Goal: Task Accomplishment & Management: Manage account settings

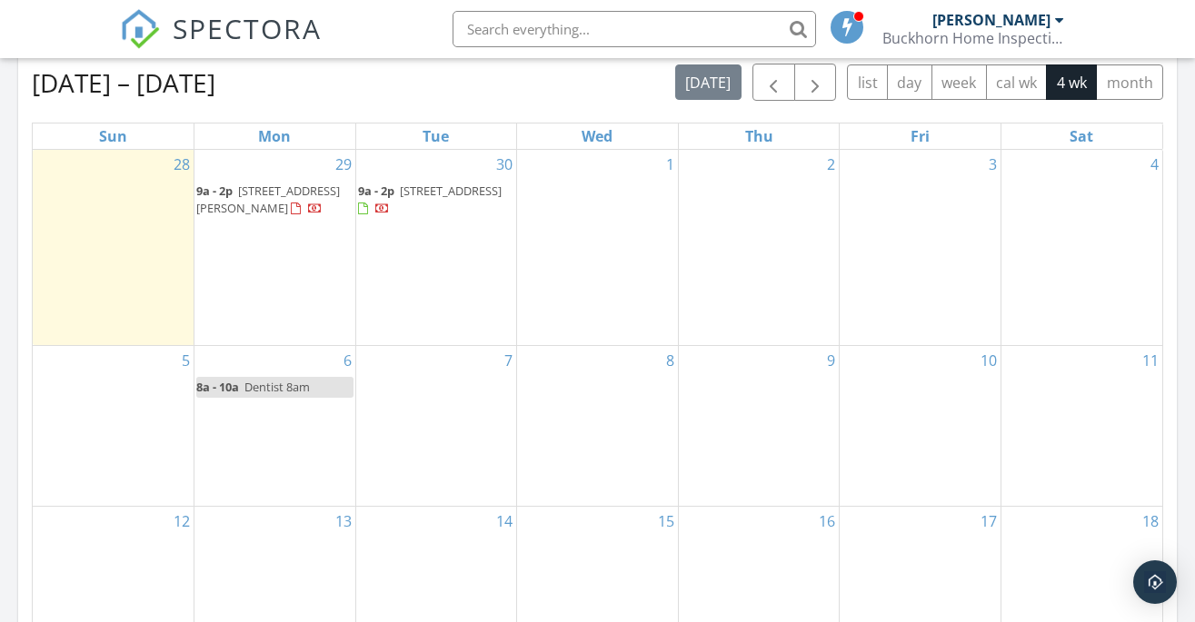
scroll to position [841, 0]
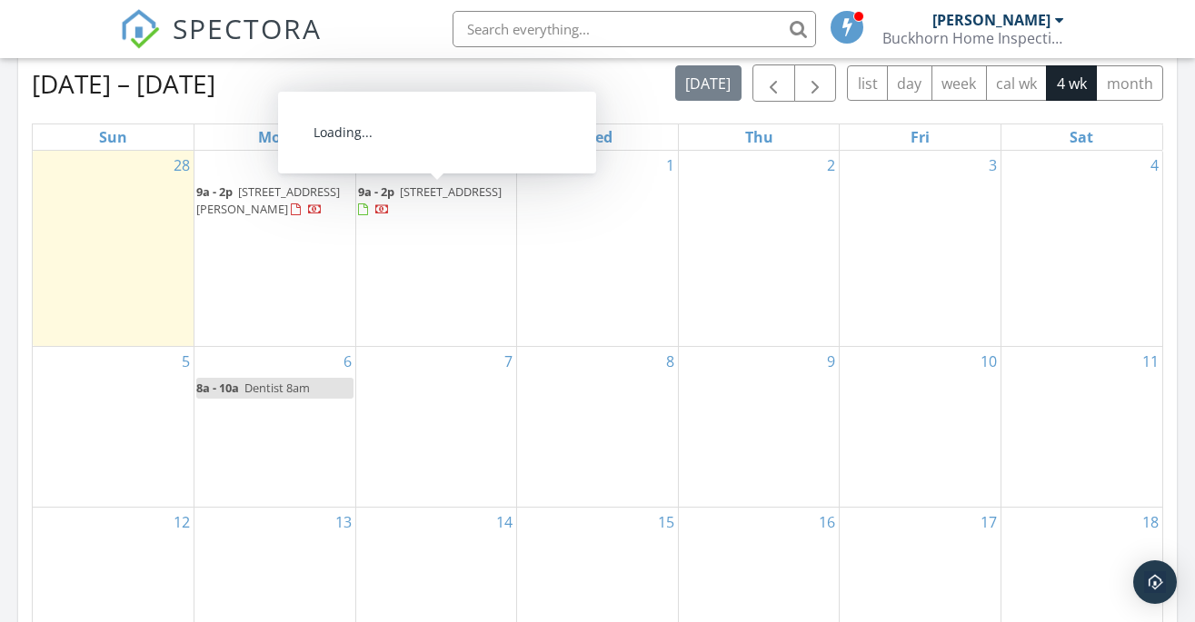
click at [442, 184] on span "21931 E Tansy Pl , Aurora 80016" at bounding box center [451, 192] width 102 height 16
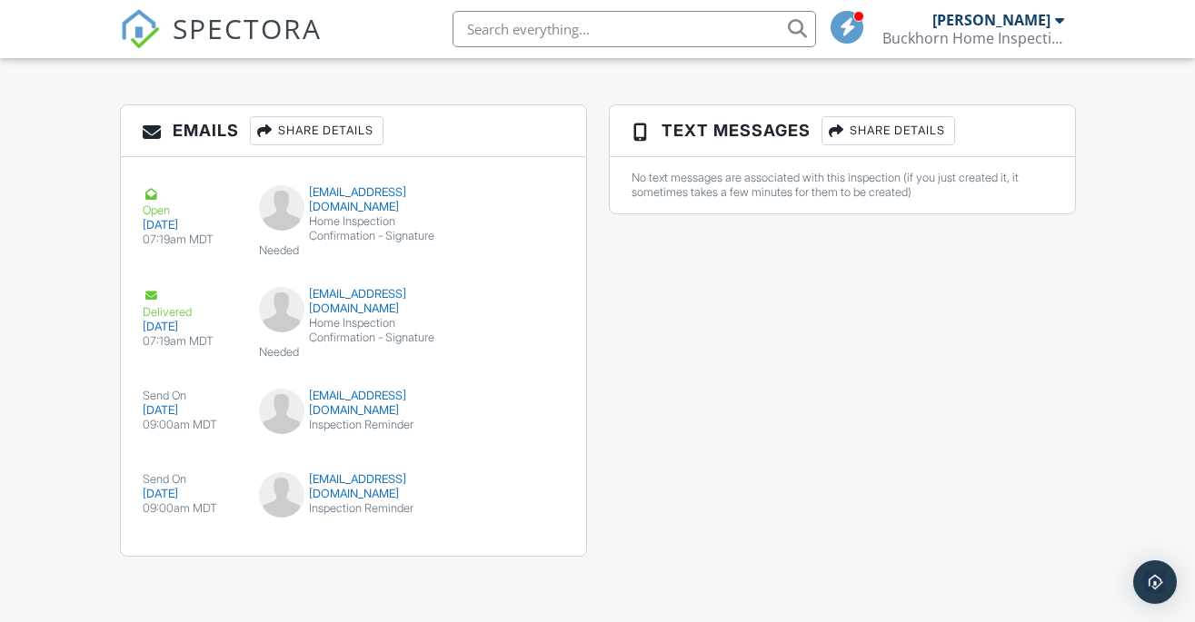
scroll to position [2245, 0]
click at [351, 389] on div "mikemeerhb@gmail.com" at bounding box center [353, 403] width 189 height 29
click at [331, 502] on div "maryjanemj@earthlink.net" at bounding box center [353, 487] width 189 height 29
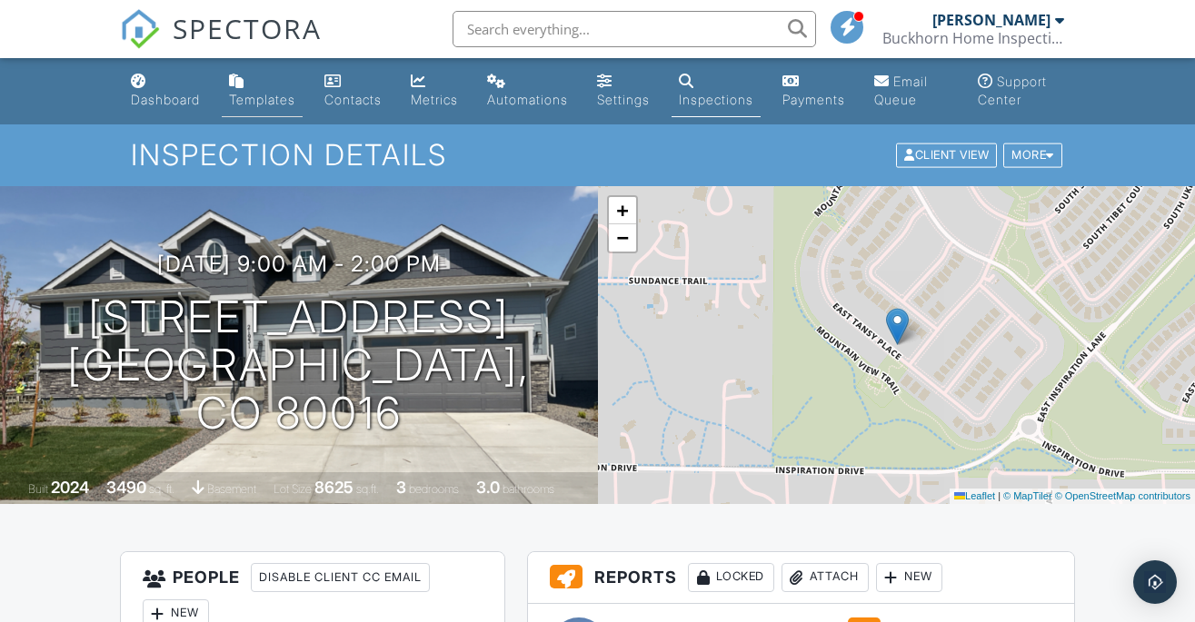
scroll to position [0, 0]
click at [159, 101] on div "Dashboard" at bounding box center [165, 99] width 69 height 15
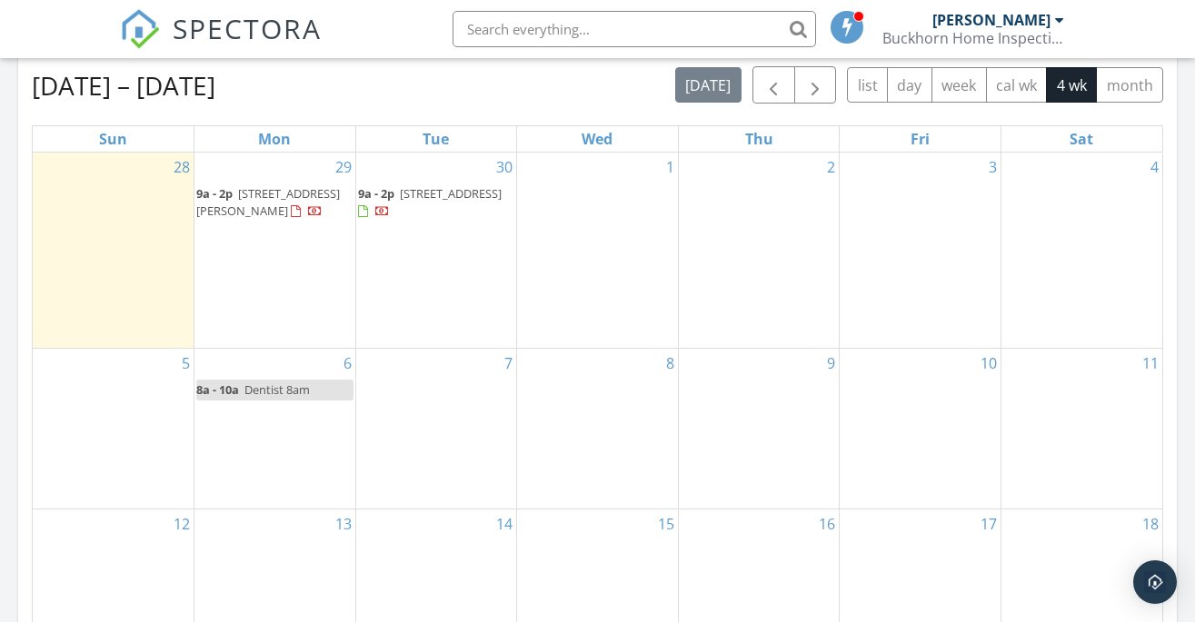
scroll to position [842, 0]
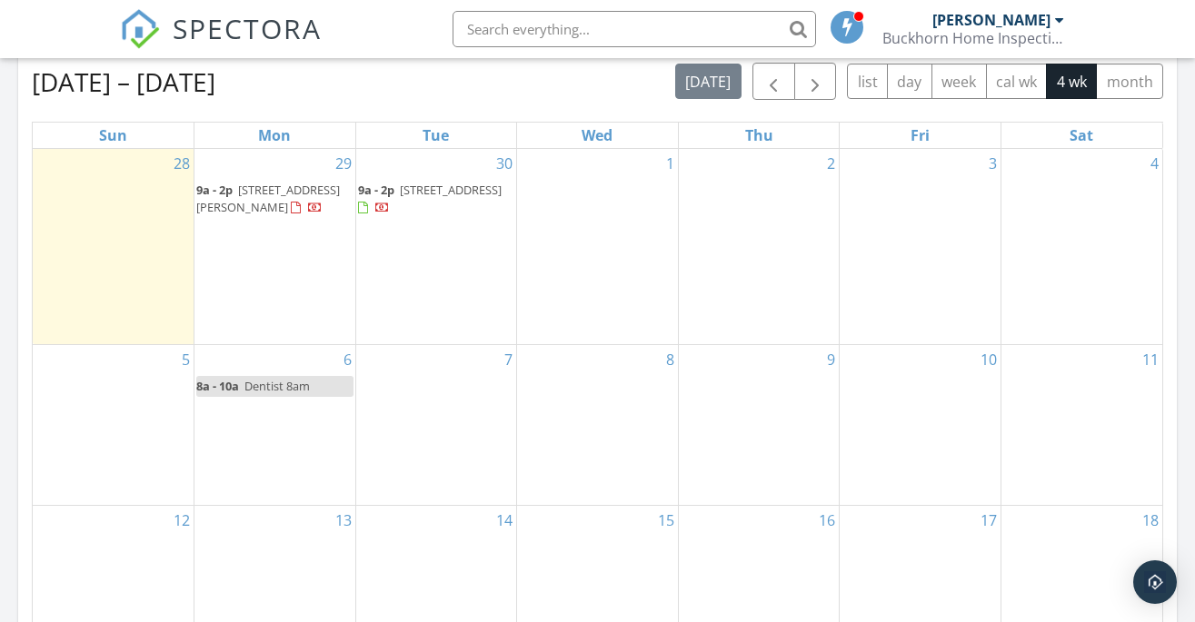
click at [261, 182] on span "[STREET_ADDRESS][PERSON_NAME]" at bounding box center [268, 199] width 144 height 34
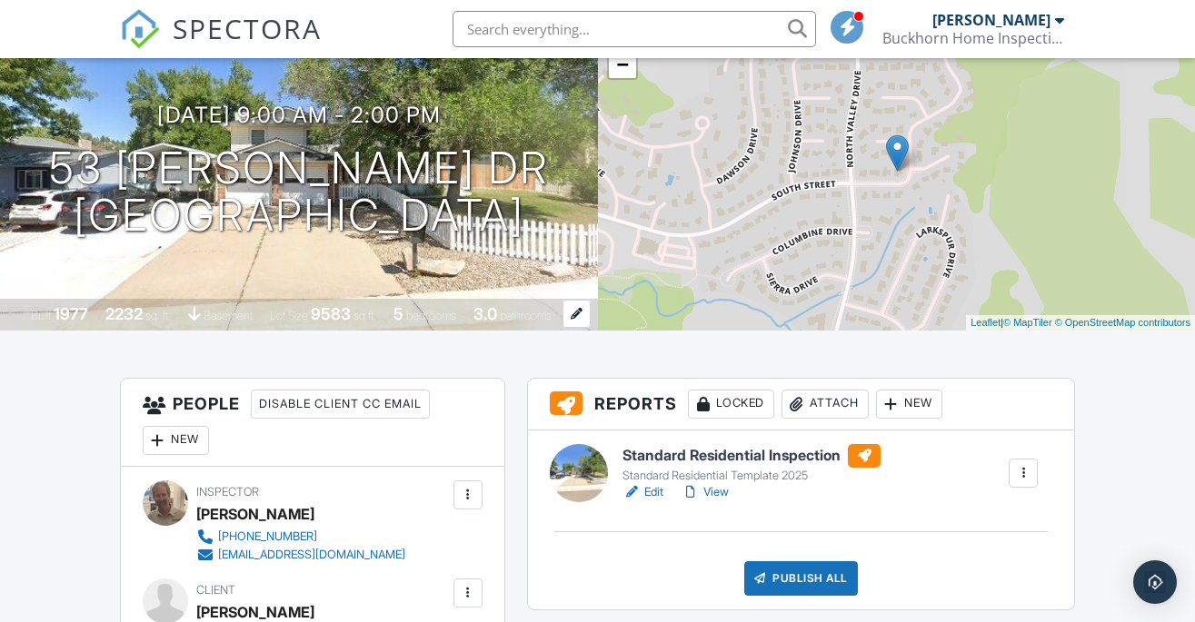
scroll to position [171, 0]
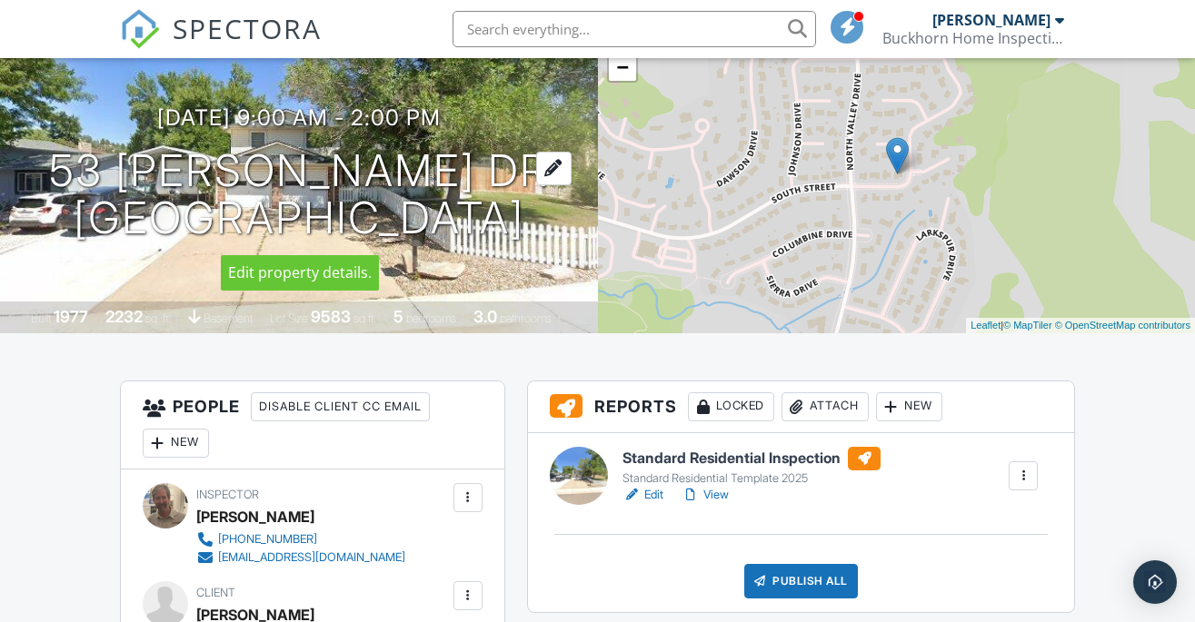
click at [269, 169] on h1 "53 Gordon Dr Castle Rock, CO 80104" at bounding box center [299, 195] width 500 height 96
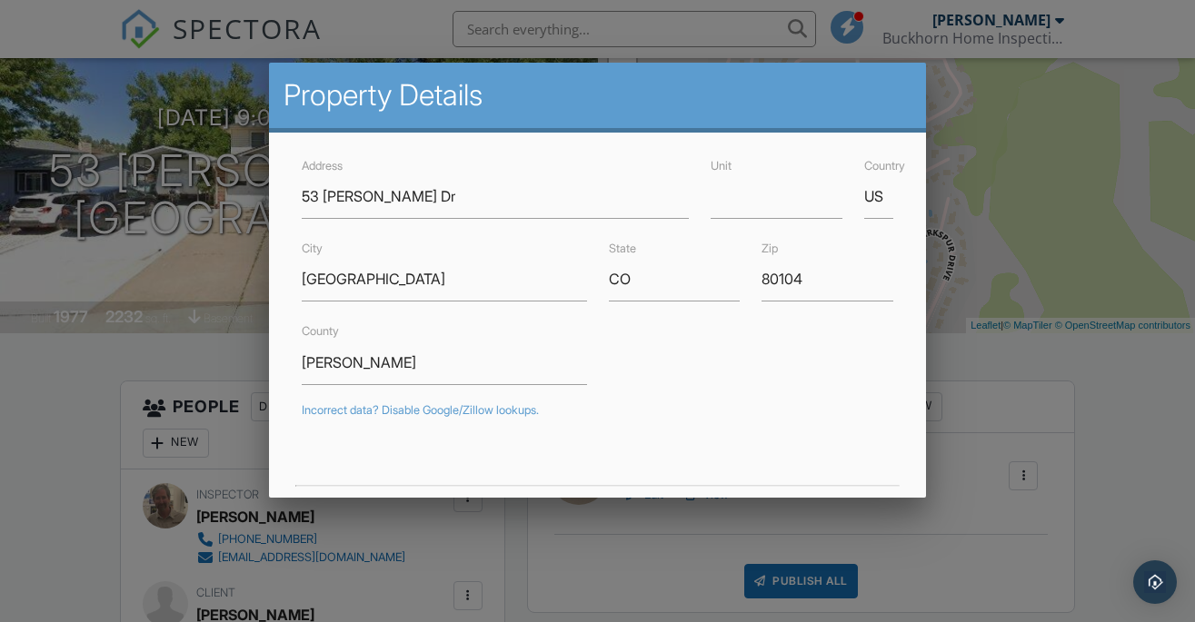
click at [1120, 30] on div at bounding box center [597, 298] width 1195 height 778
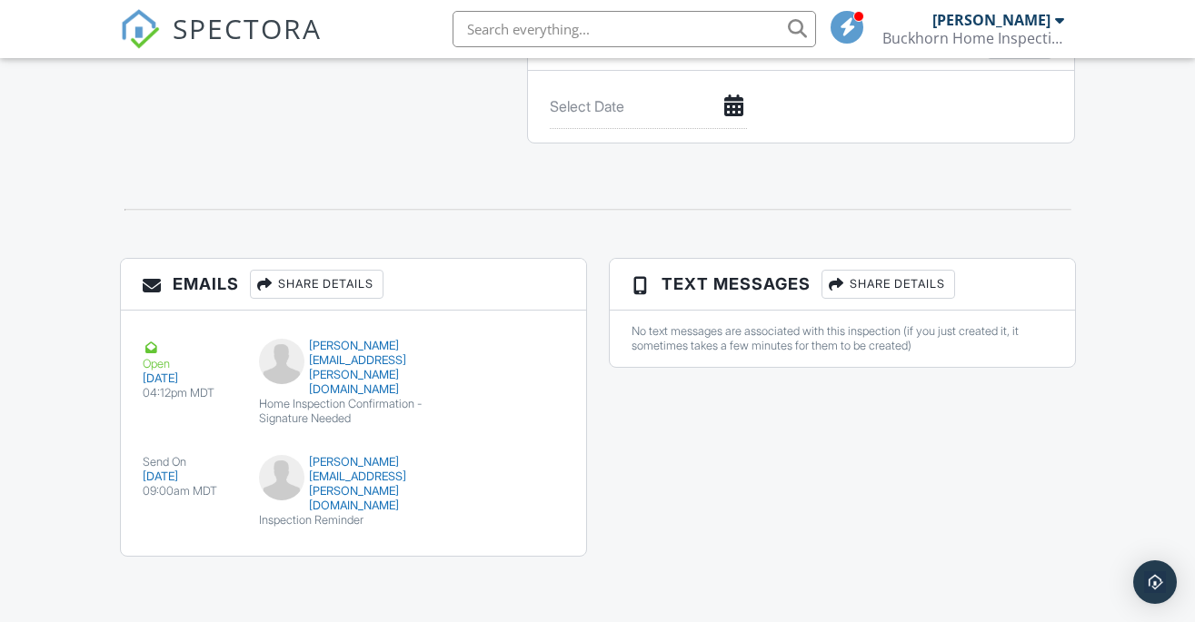
scroll to position [2070, 0]
click at [292, 512] on div "[PERSON_NAME][EMAIL_ADDRESS][PERSON_NAME][DOMAIN_NAME]" at bounding box center [353, 484] width 189 height 58
click at [314, 503] on div "jesse.pedroni@gmail.com" at bounding box center [353, 484] width 189 height 58
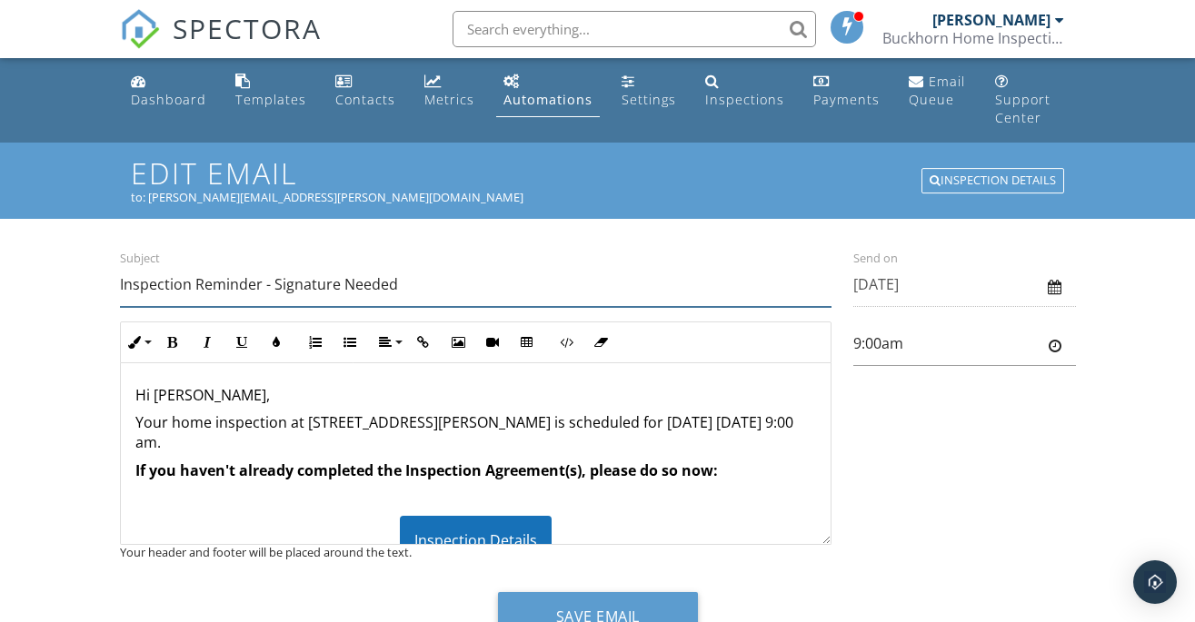
type input "Inspection Reminder - Signature Needed"
click at [722, 461] on p "If you haven't already completed the Inspection Agreement(s), please do so now:" at bounding box center [475, 471] width 681 height 20
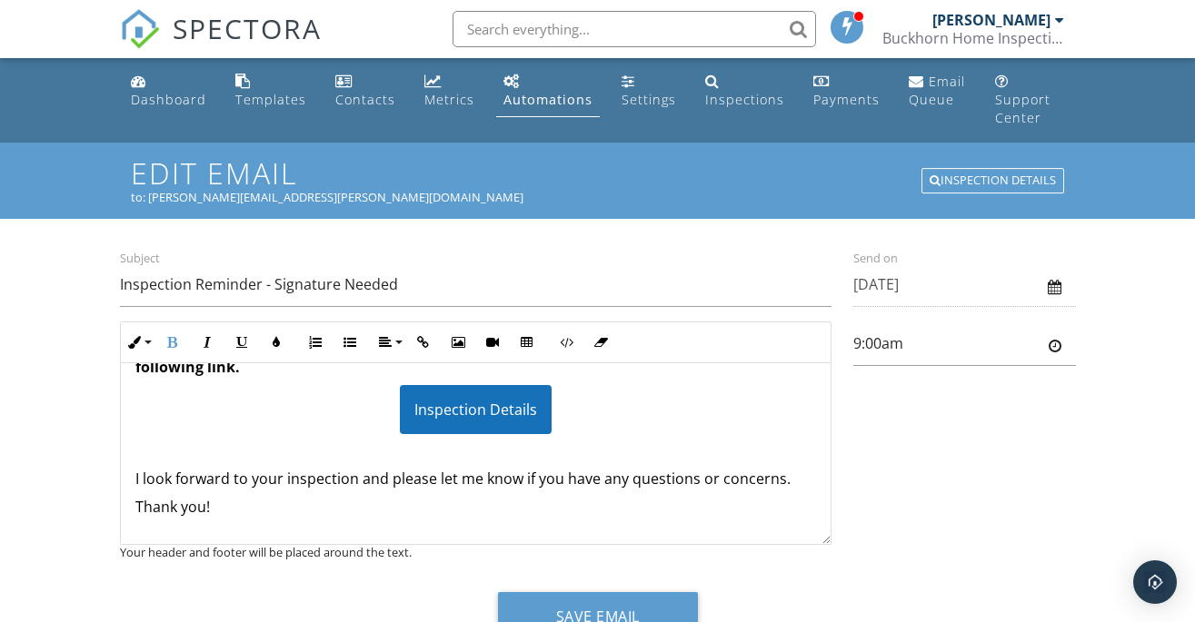
scroll to position [123, 0]
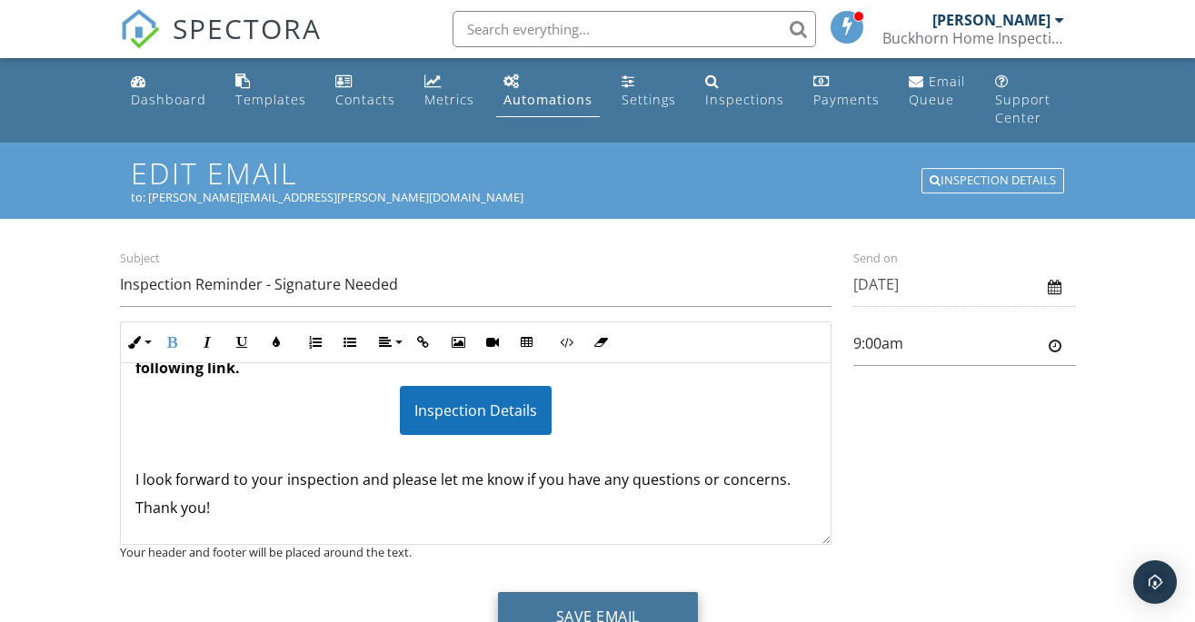
click at [571, 596] on button "Save Email" at bounding box center [598, 616] width 200 height 49
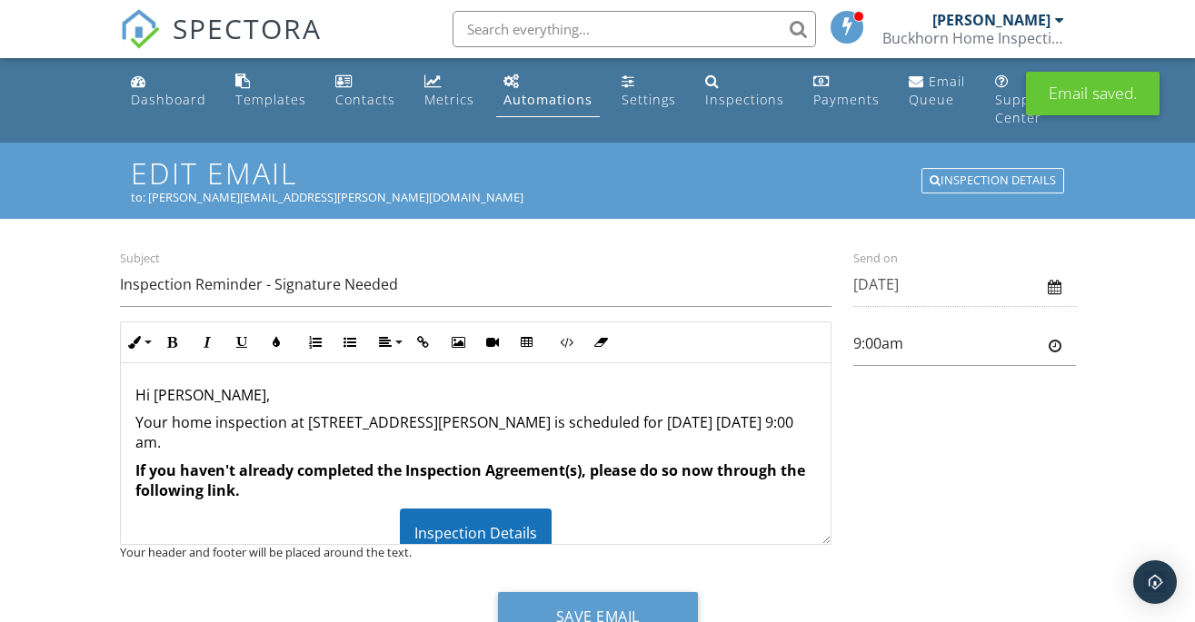
click at [955, 168] on div "Inspection Details" at bounding box center [992, 180] width 143 height 25
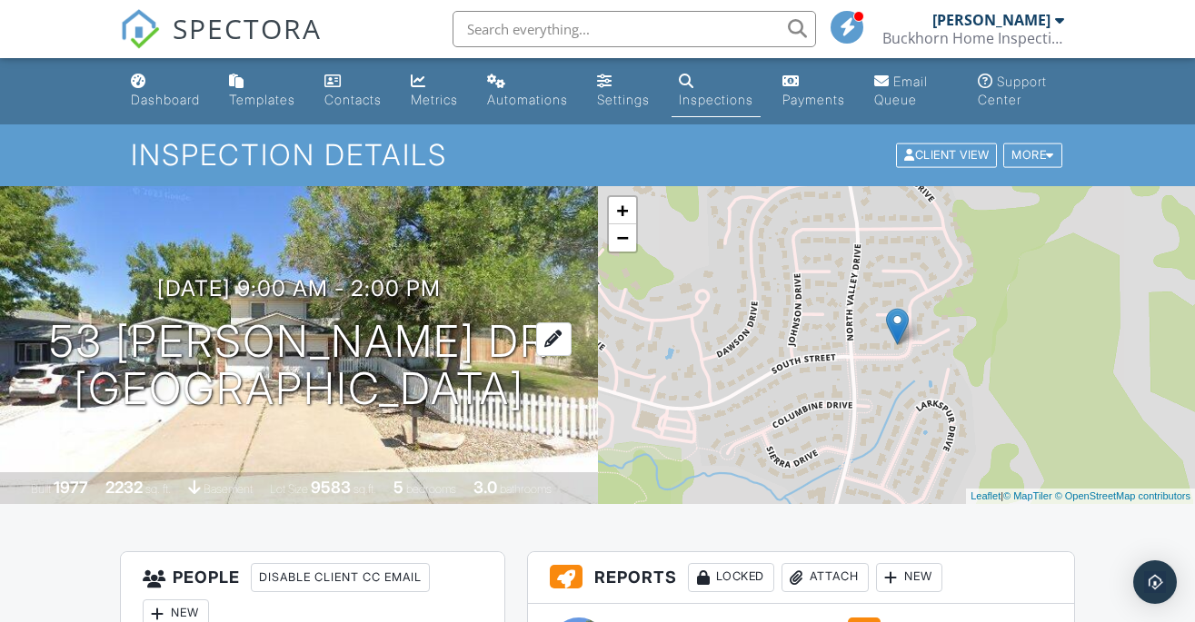
click at [266, 341] on h1 "53 Gordon Dr Castle Rock, CO 80104" at bounding box center [299, 366] width 500 height 96
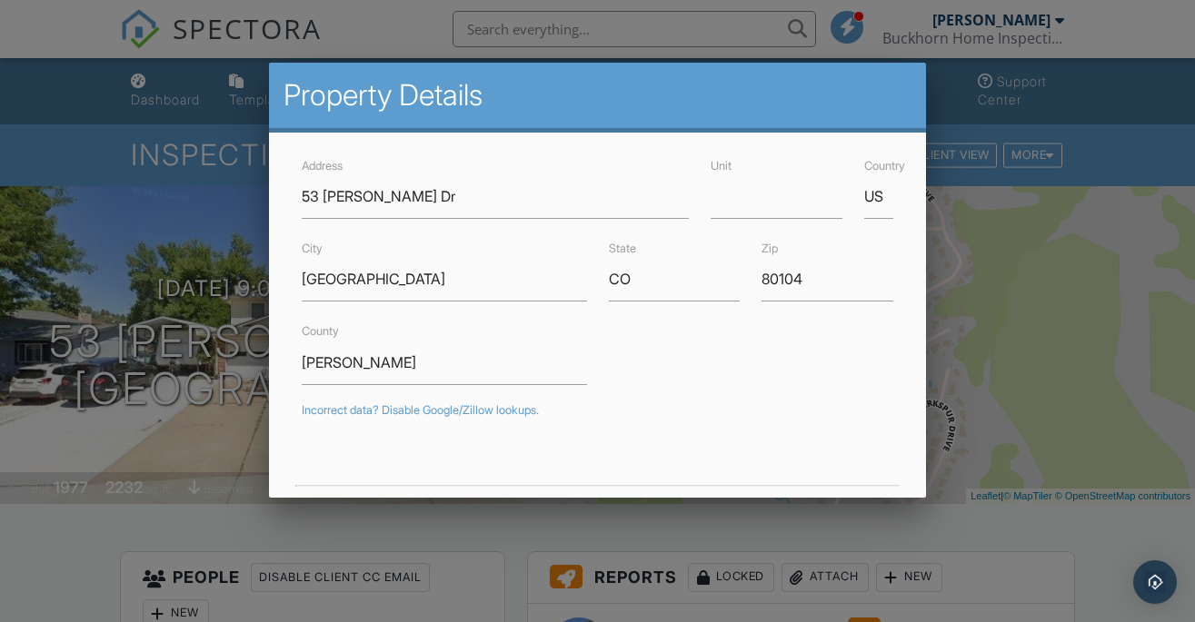
click at [1169, 105] on div at bounding box center [597, 298] width 1195 height 778
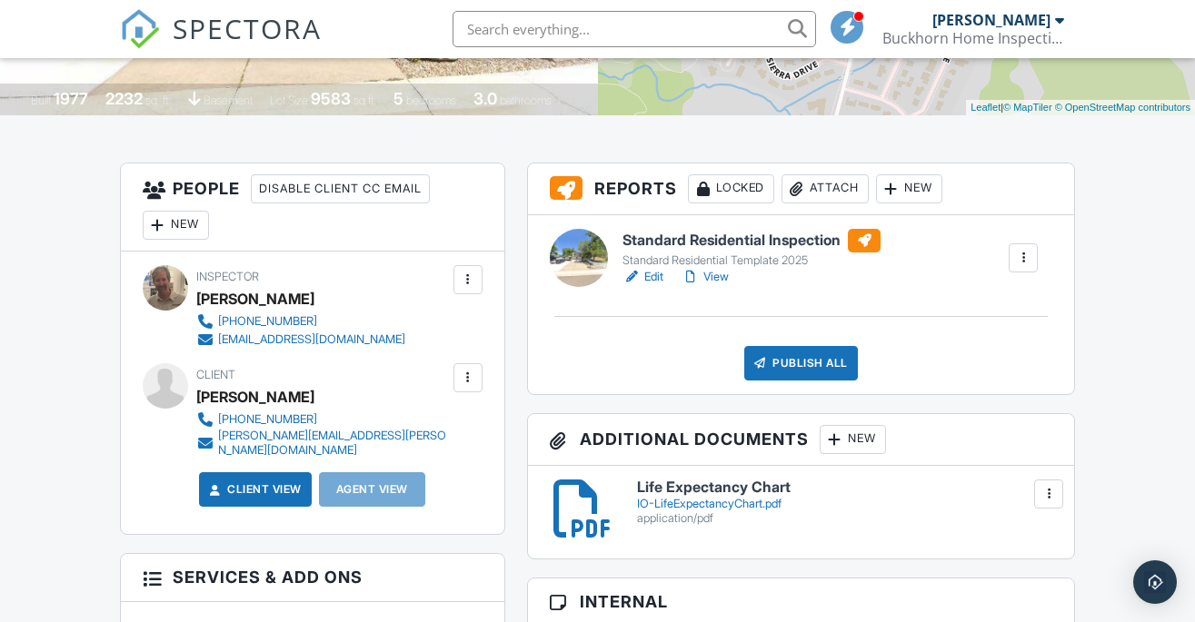
scroll to position [390, 0]
click at [654, 273] on link "Edit" at bounding box center [642, 276] width 41 height 18
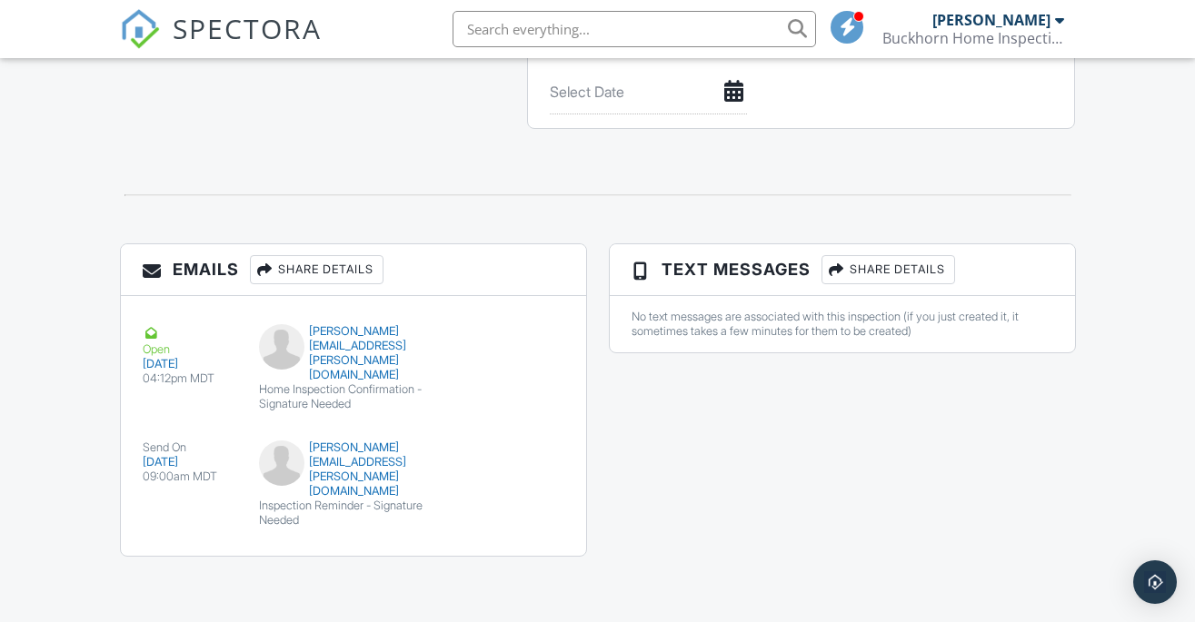
scroll to position [2085, 0]
click at [306, 498] on div "jesse.pedroni@gmail.com" at bounding box center [353, 470] width 189 height 58
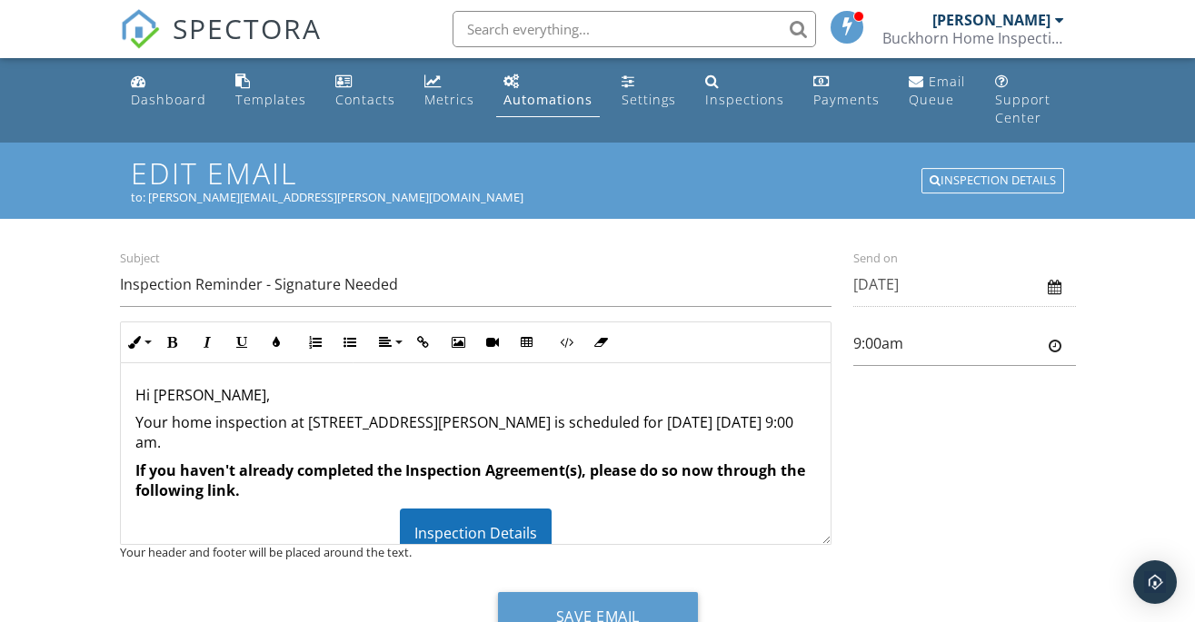
click at [957, 168] on div "Inspection Details" at bounding box center [992, 180] width 143 height 25
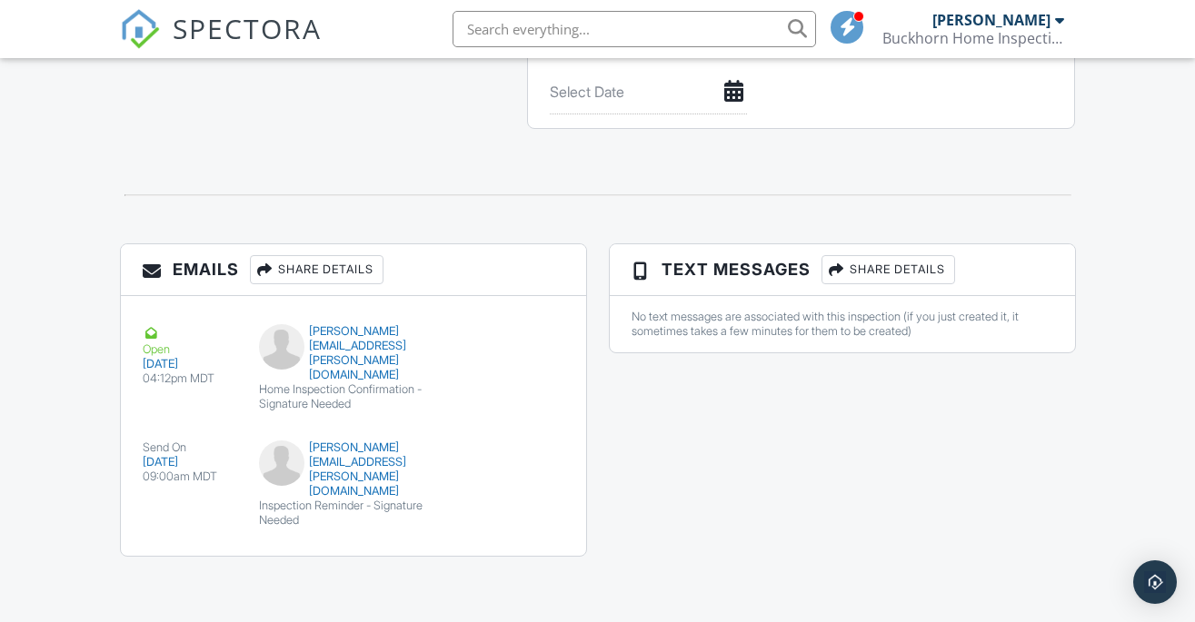
scroll to position [2085, 0]
click at [318, 493] on div "jesse.pedroni@gmail.com" at bounding box center [353, 470] width 189 height 58
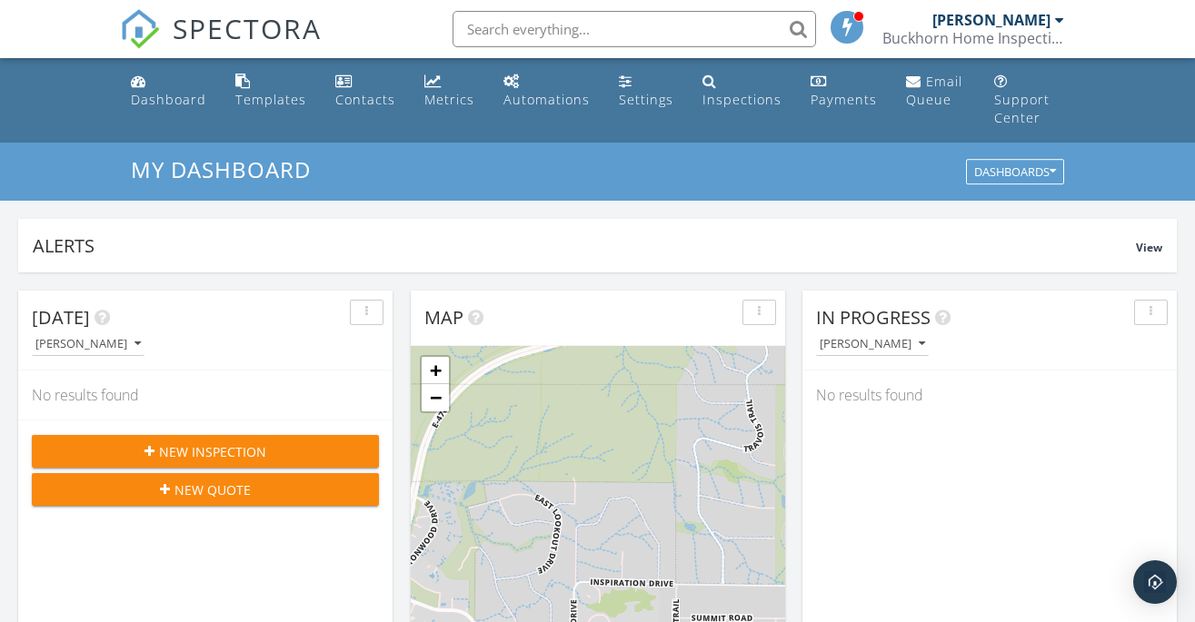
scroll to position [1655, 1196]
click at [726, 101] on div "Inspections" at bounding box center [741, 99] width 79 height 17
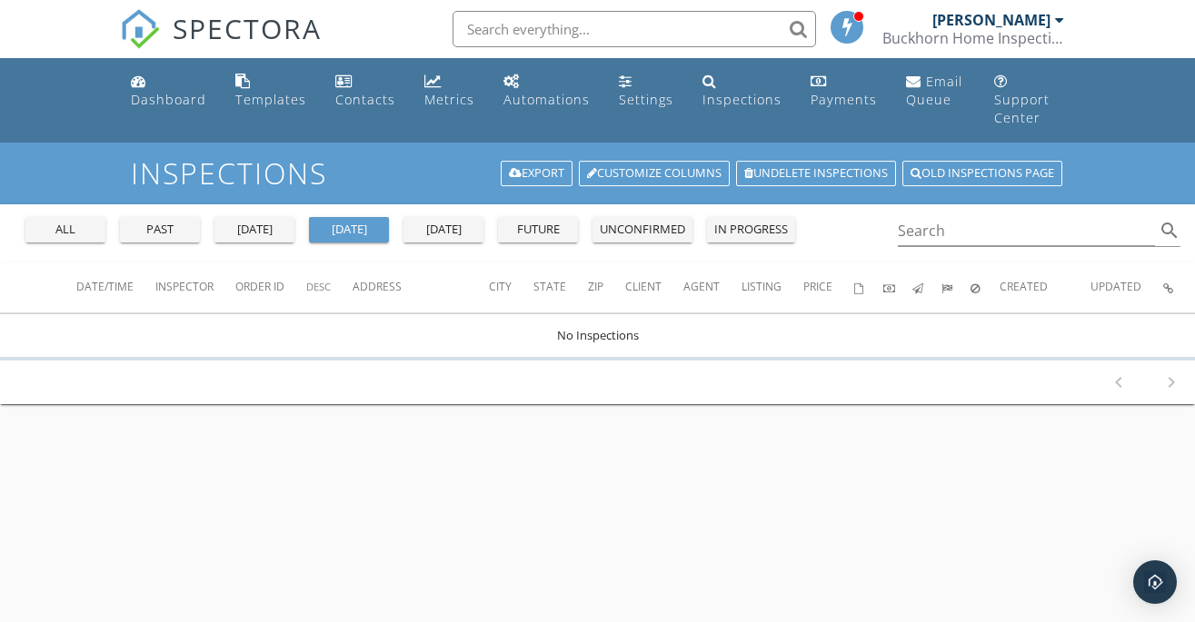
click at [151, 221] on div "past" at bounding box center [159, 230] width 65 height 18
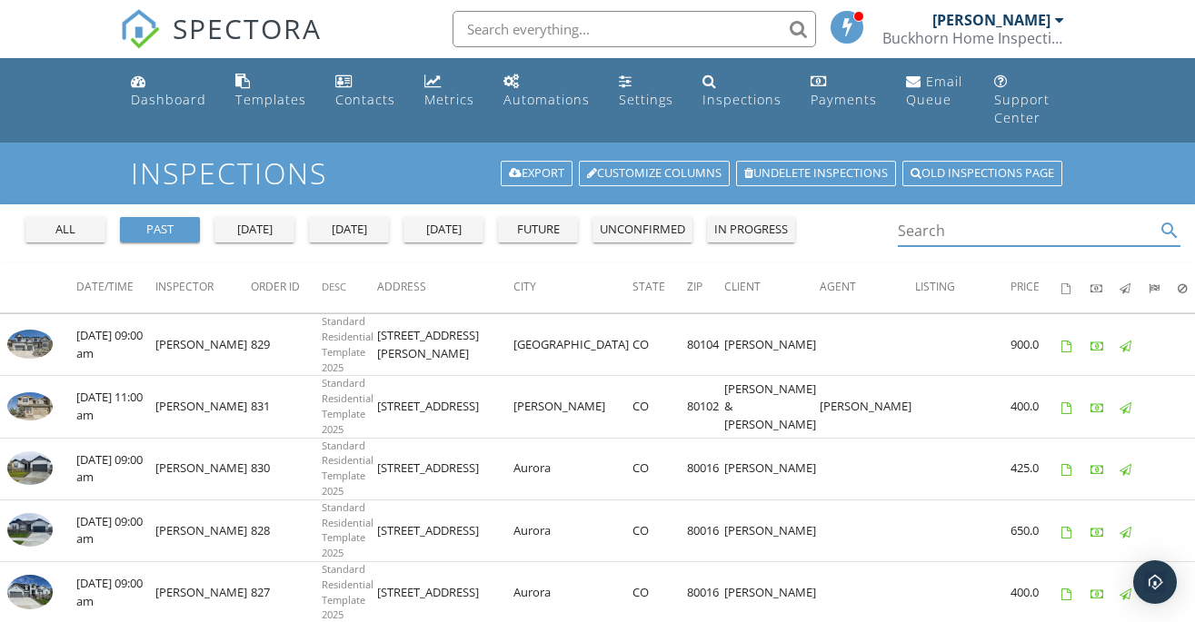
click at [963, 216] on input "Search" at bounding box center [1027, 231] width 258 height 30
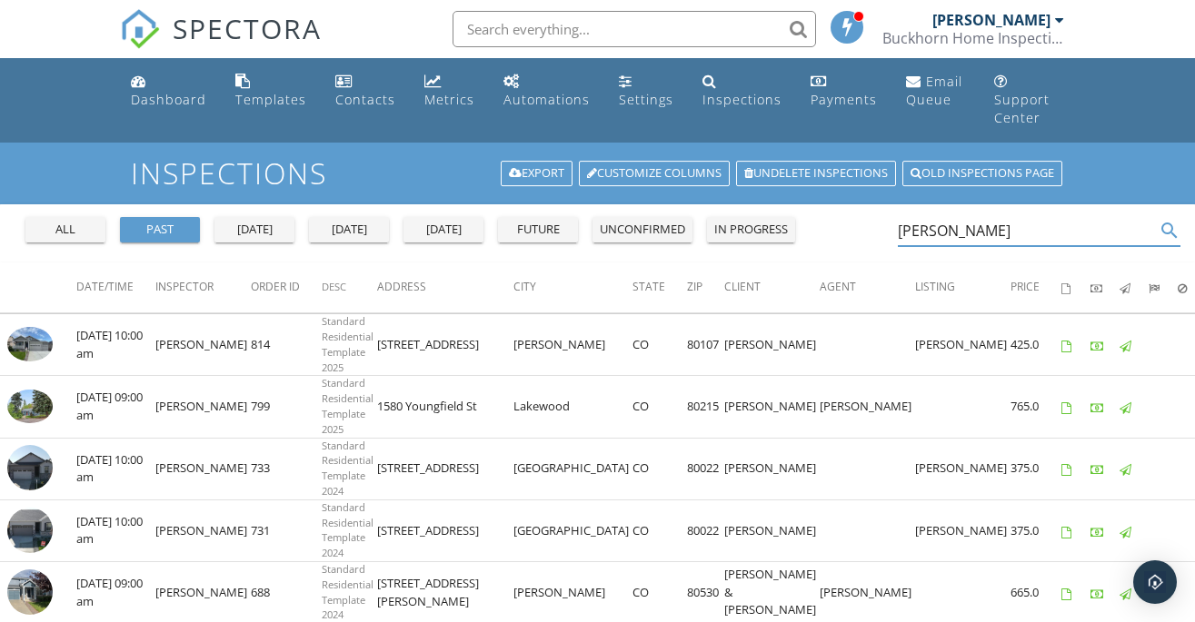
type input "[PERSON_NAME]"
drag, startPoint x: 931, startPoint y: 209, endPoint x: 872, endPoint y: 206, distance: 59.1
click at [872, 206] on div "all past [DATE] [DATE] [DATE] future unconfirmed in progress [PERSON_NAME] sear…" at bounding box center [597, 233] width 1195 height 58
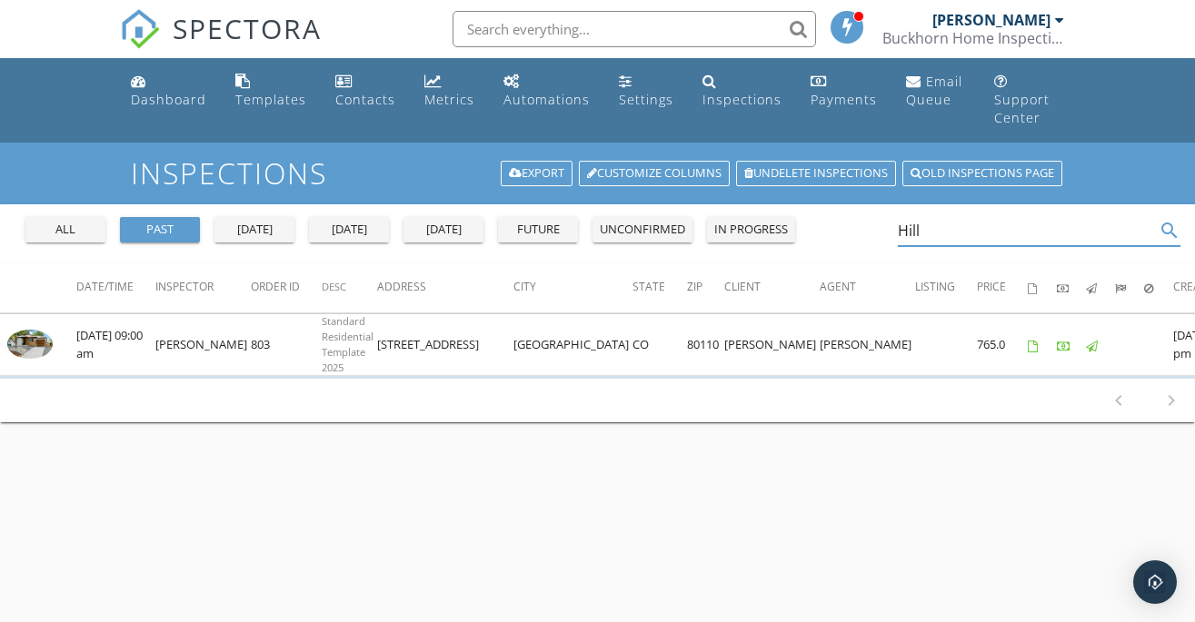
type input "Hill"
drag, startPoint x: 872, startPoint y: 206, endPoint x: 566, endPoint y: 463, distance: 399.3
click at [566, 463] on div "Inspections Export Customize Columns Undelete inspections Old inspections page …" at bounding box center [597, 454] width 1195 height 622
